Goal: Task Accomplishment & Management: Manage account settings

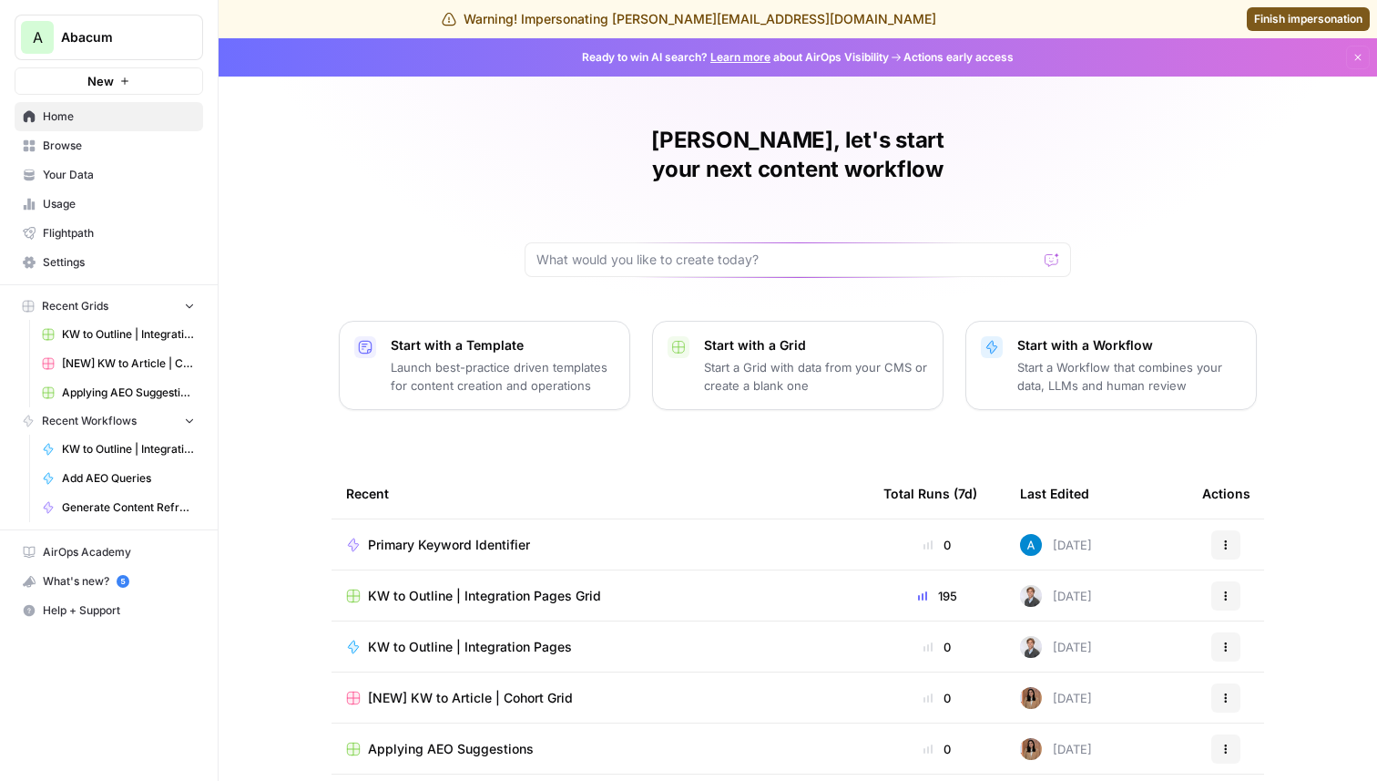
click at [86, 260] on span "Settings" at bounding box center [119, 262] width 152 height 16
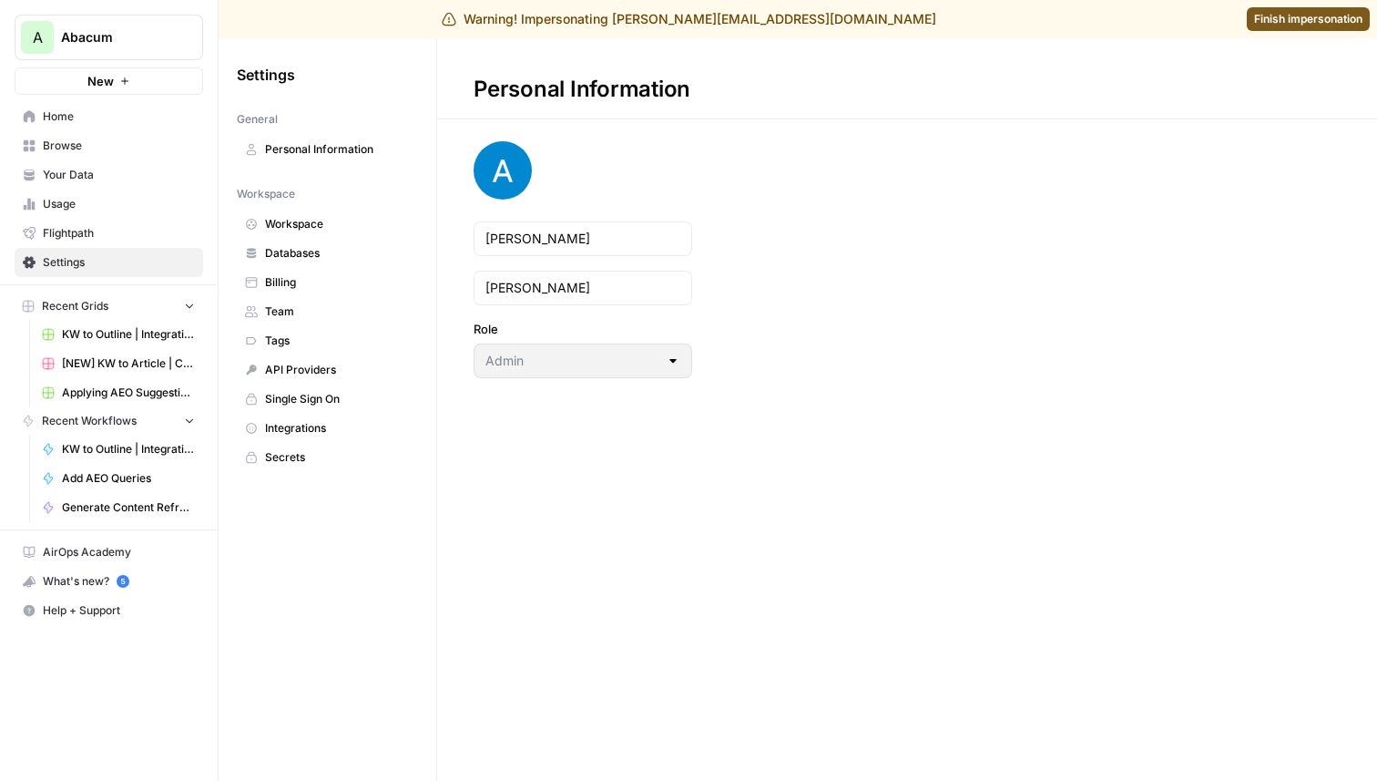
click at [305, 317] on span "Team" at bounding box center [337, 311] width 145 height 16
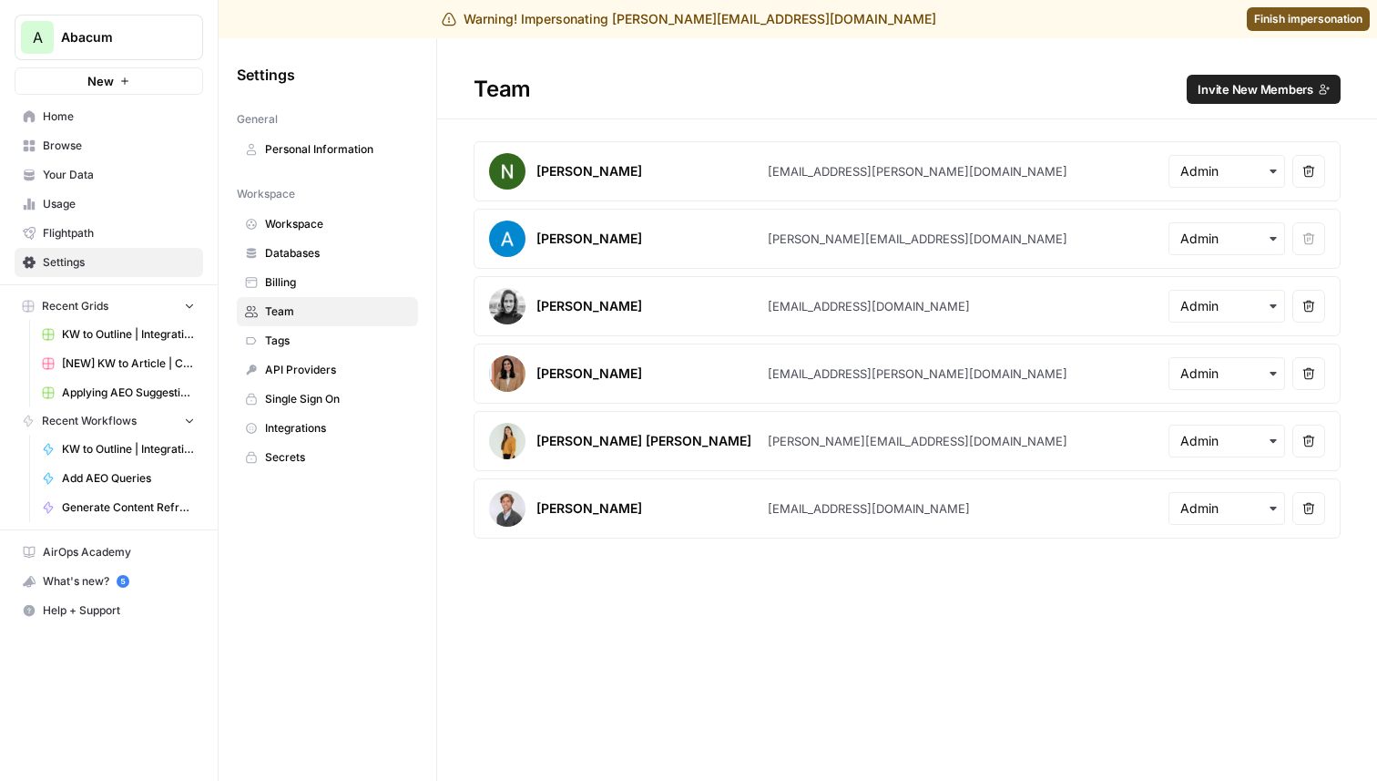
click at [1235, 102] on button "Invite New Members" at bounding box center [1264, 89] width 154 height 29
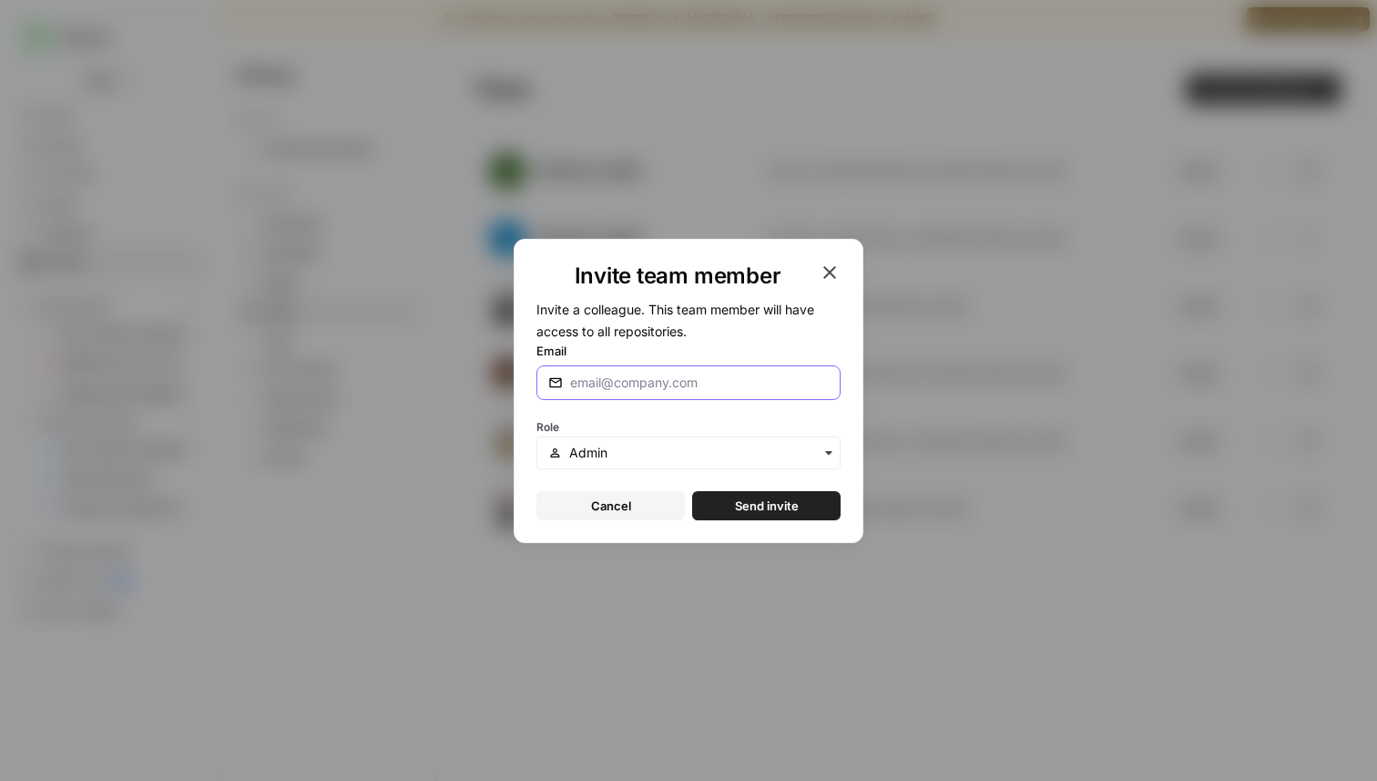
click at [662, 373] on input "Email" at bounding box center [699, 382] width 259 height 18
type input "[PERSON_NAME][EMAIL_ADDRESS][DOMAIN_NAME]"
click at [729, 498] on button "Send invite" at bounding box center [766, 505] width 148 height 29
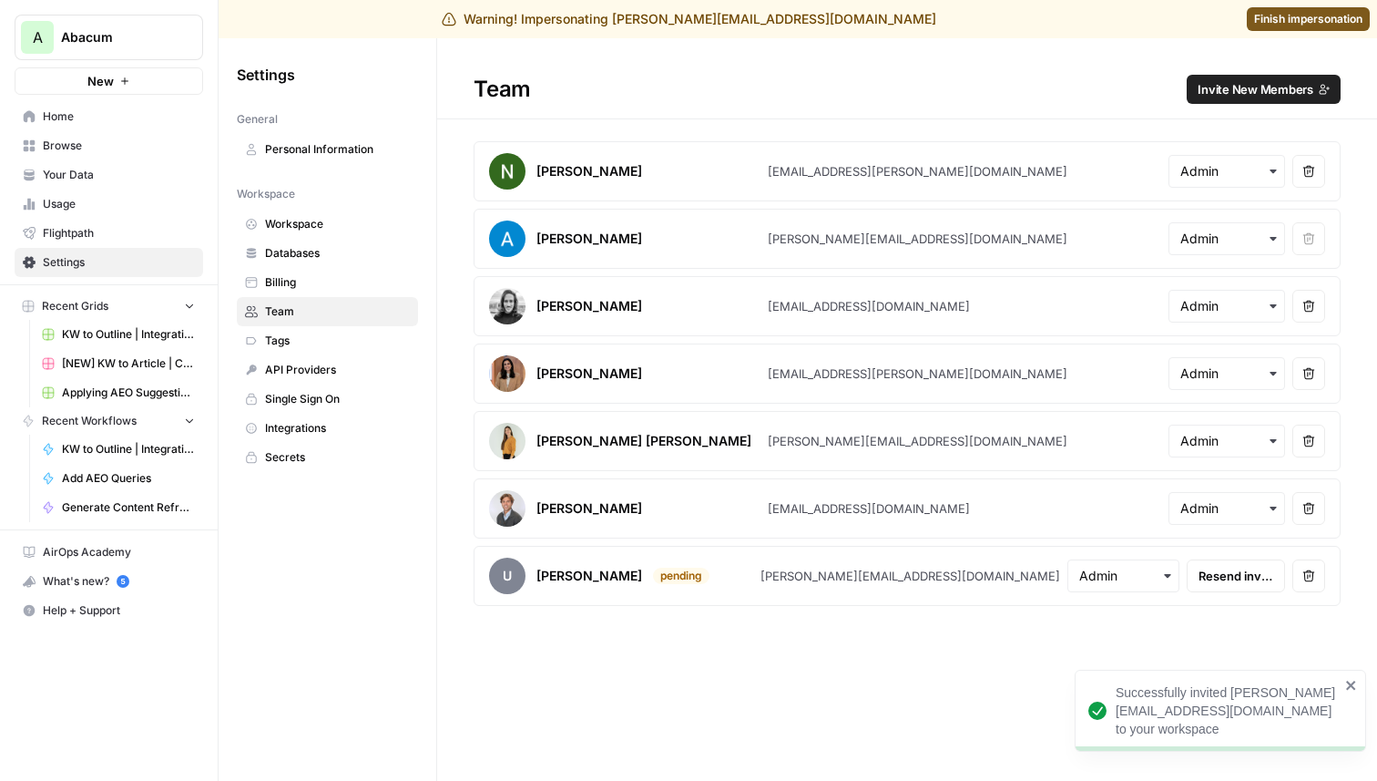
click at [1261, 19] on span "Finish impersonation" at bounding box center [1308, 19] width 108 height 16
